Goal: Task Accomplishment & Management: Use online tool/utility

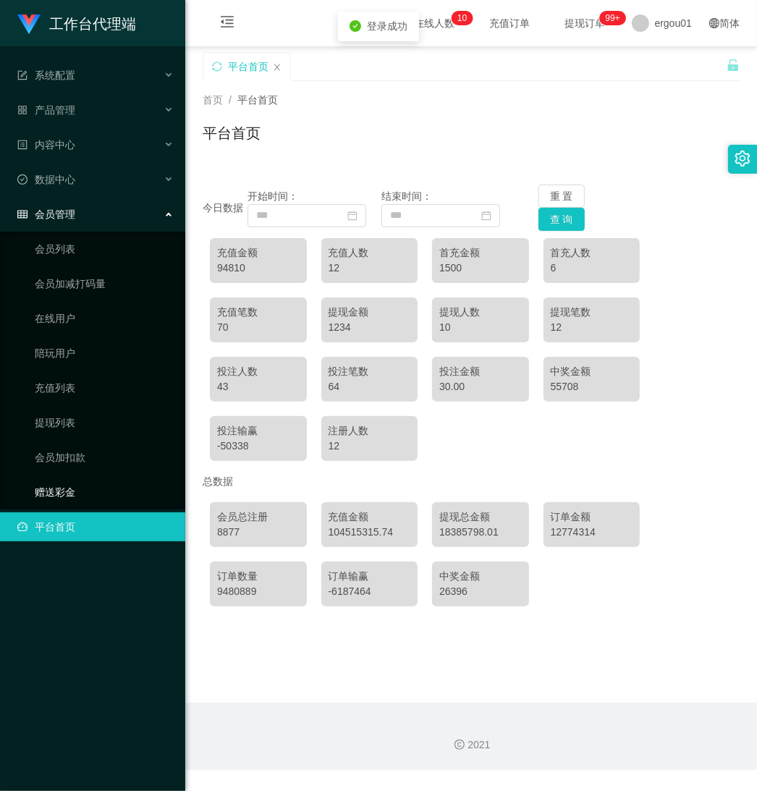
click at [64, 485] on link "赠送彩金" at bounding box center [104, 491] width 139 height 29
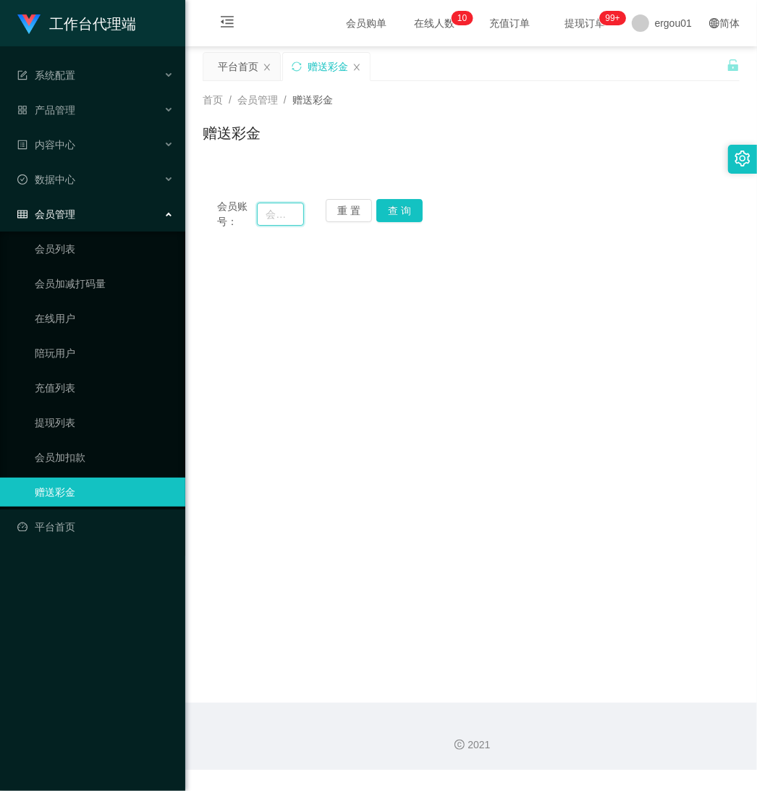
click at [279, 222] on input "text" at bounding box center [280, 214] width 47 height 23
paste input "Alicelai0313"
type input "Alicelai0313"
drag, startPoint x: 400, startPoint y: 206, endPoint x: 402, endPoint y: 217, distance: 11.1
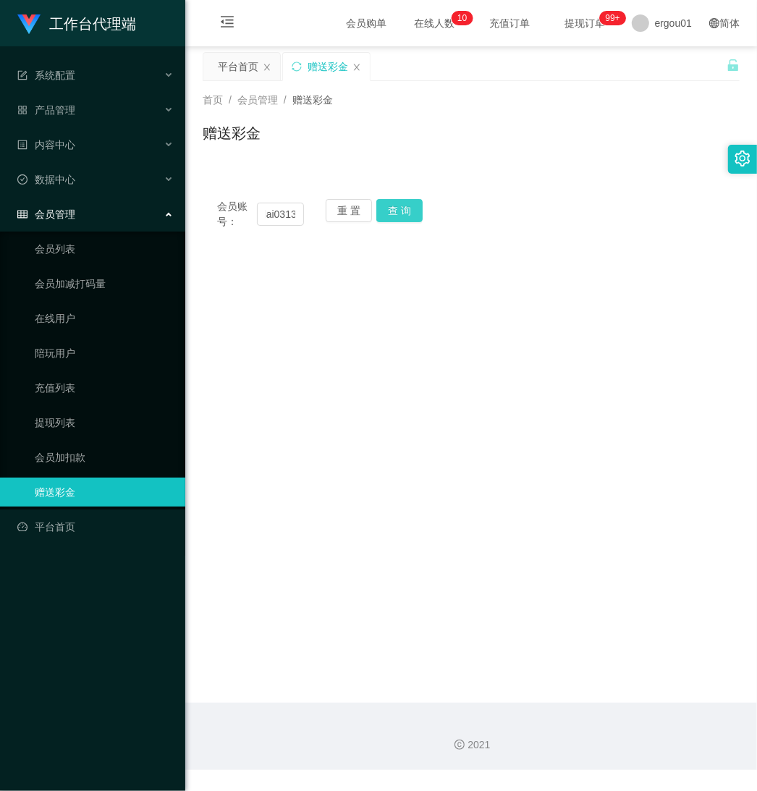
click at [402, 208] on button "查 询" at bounding box center [399, 210] width 46 height 23
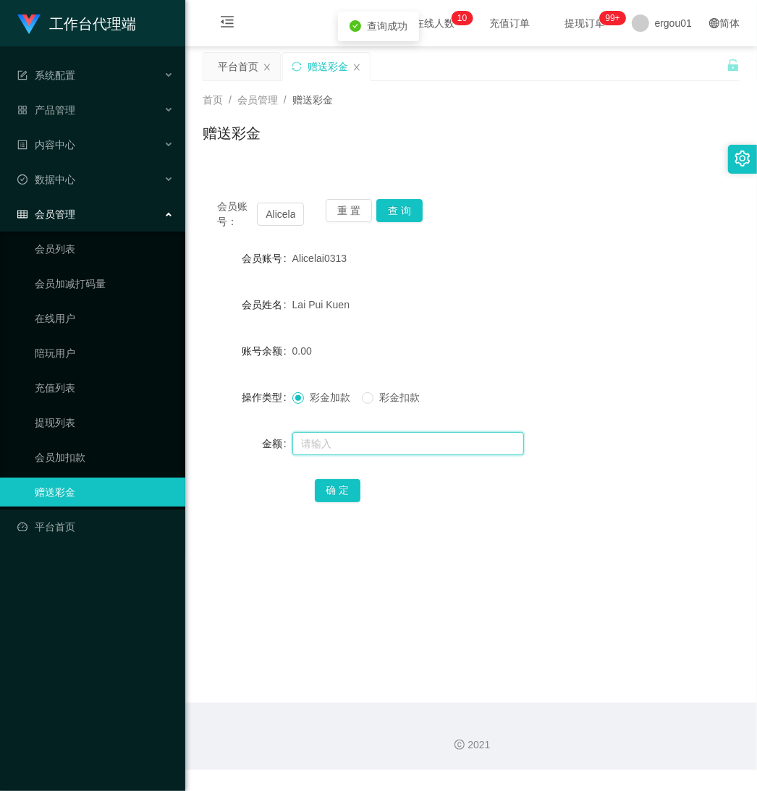
drag, startPoint x: 338, startPoint y: 438, endPoint x: 346, endPoint y: 441, distance: 8.7
click at [337, 438] on input "text" at bounding box center [408, 443] width 232 height 23
type input "500"
click at [344, 479] on button "确 定" at bounding box center [338, 490] width 46 height 23
drag, startPoint x: 266, startPoint y: 212, endPoint x: 382, endPoint y: 232, distance: 117.5
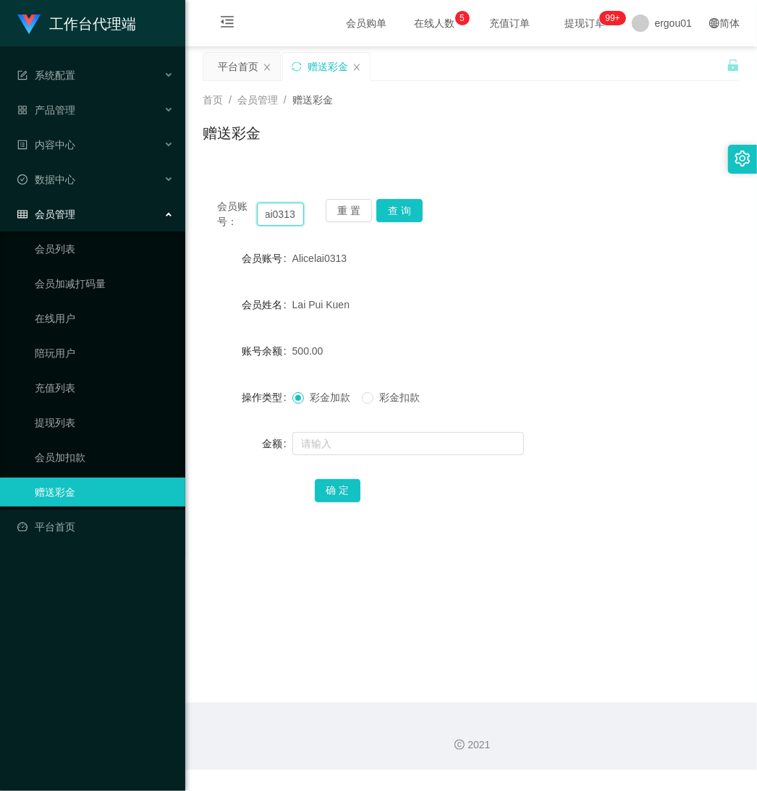
click at [380, 232] on div "会员账号： Alicelai0313 重 置 查 询 会员账号 Alicelai0313 会员姓名 [PERSON_NAME] Kuen 账号余额 500.0…" at bounding box center [471, 360] width 537 height 352
paste input "uberstud87"
type input "uberstud87"
click at [395, 208] on button "查 询" at bounding box center [399, 210] width 46 height 23
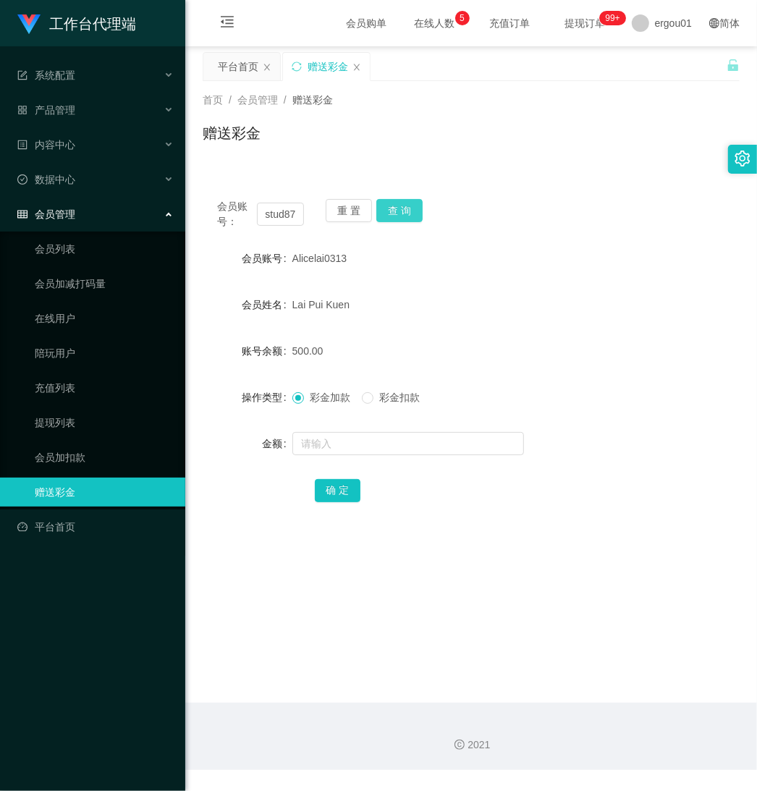
scroll to position [0, 0]
drag, startPoint x: 340, startPoint y: 447, endPoint x: 353, endPoint y: 449, distance: 13.1
click at [340, 447] on input "text" at bounding box center [408, 443] width 232 height 23
type input "500"
click at [335, 483] on button "确 定" at bounding box center [338, 490] width 46 height 23
